Goal: Task Accomplishment & Management: Use online tool/utility

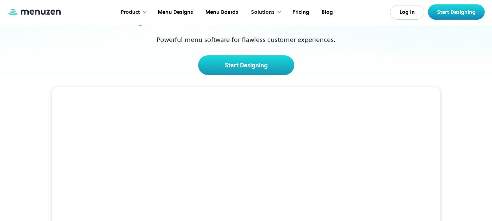
drag, startPoint x: 497, startPoint y: 21, endPoint x: 496, endPoint y: 17, distance: 3.7
click at [492, 17] on html "Product Overview Design your menu Manage your menu Market your menu Menu Design…" at bounding box center [246, 21] width 492 height 221
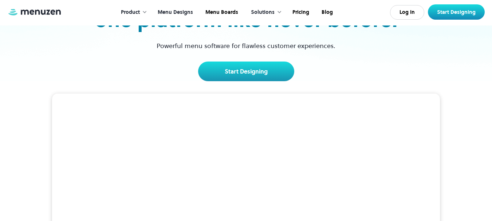
click at [177, 8] on link "Menu Designs" at bounding box center [175, 12] width 48 height 23
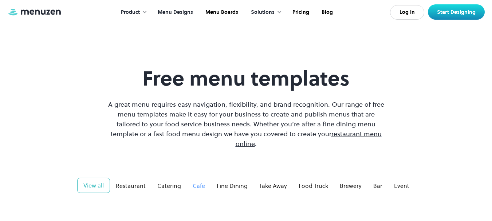
click at [205, 178] on link "Cafe" at bounding box center [199, 185] width 24 height 15
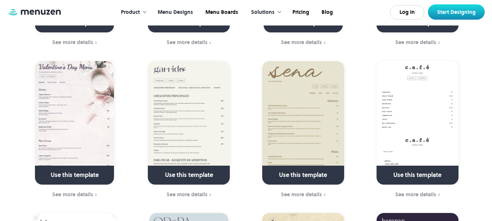
scroll to position [467, 0]
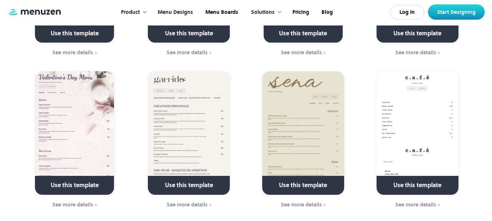
click at [74, 179] on link at bounding box center [74, 188] width 105 height 19
click at [277, 11] on div at bounding box center [279, 11] width 5 height 5
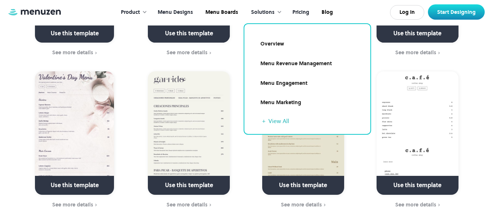
click at [304, 7] on link "Pricing" at bounding box center [299, 12] width 29 height 23
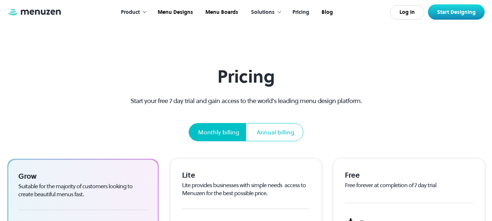
scroll to position [193, 0]
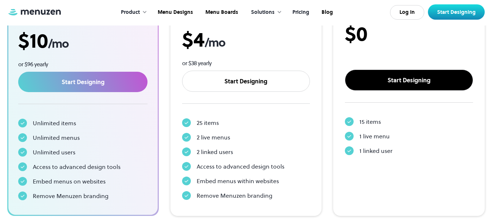
click at [433, 78] on link "Start Designing" at bounding box center [409, 80] width 128 height 21
